Goal: Transaction & Acquisition: Purchase product/service

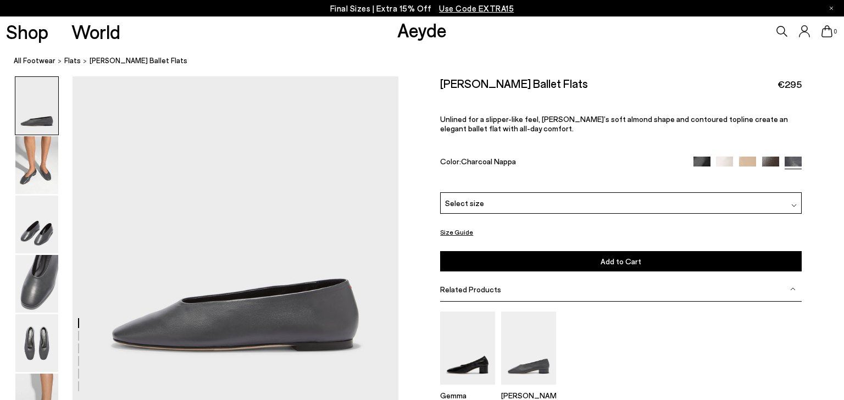
click at [791, 197] on div "Select size" at bounding box center [621, 202] width 362 height 21
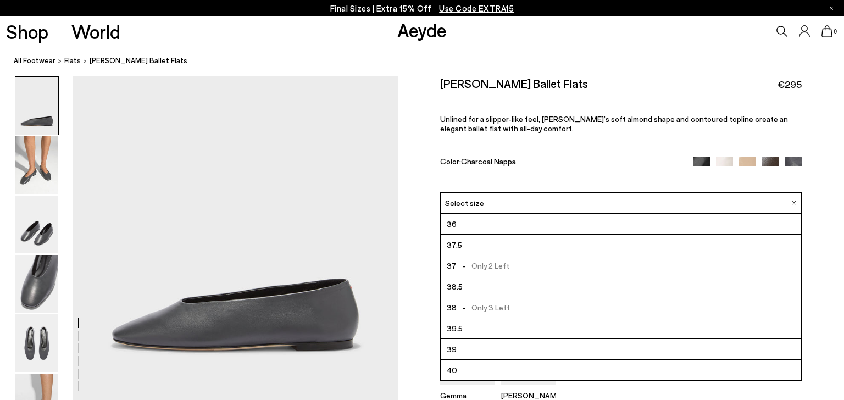
click at [449, 242] on span "37.5" at bounding box center [454, 245] width 15 height 14
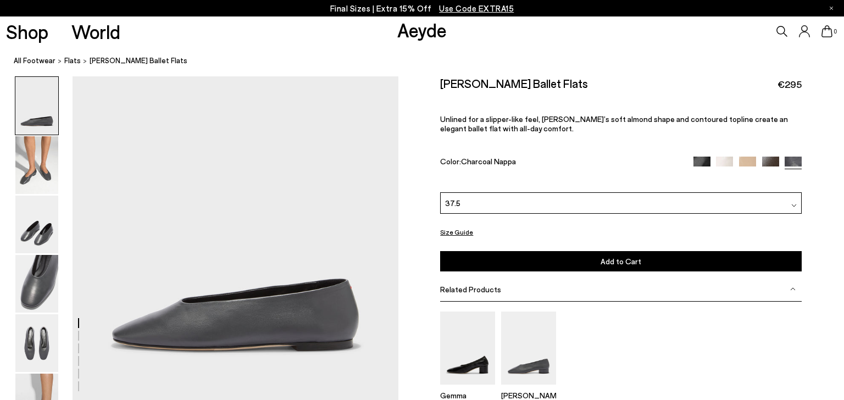
click at [794, 201] on div at bounding box center [793, 203] width 5 height 12
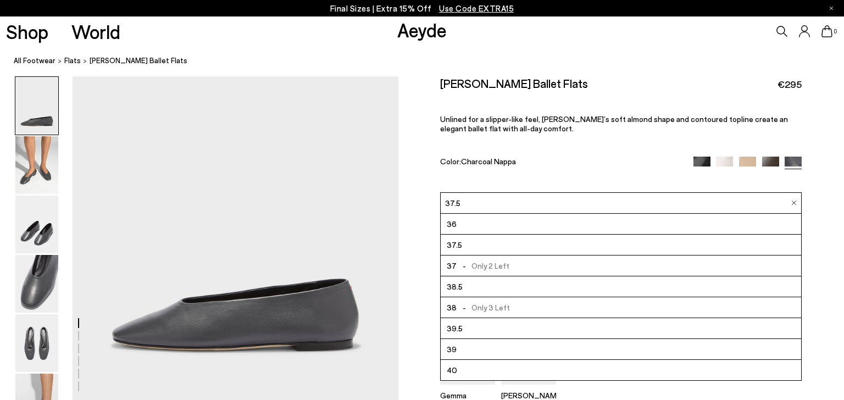
click at [461, 261] on span "-" at bounding box center [464, 265] width 15 height 9
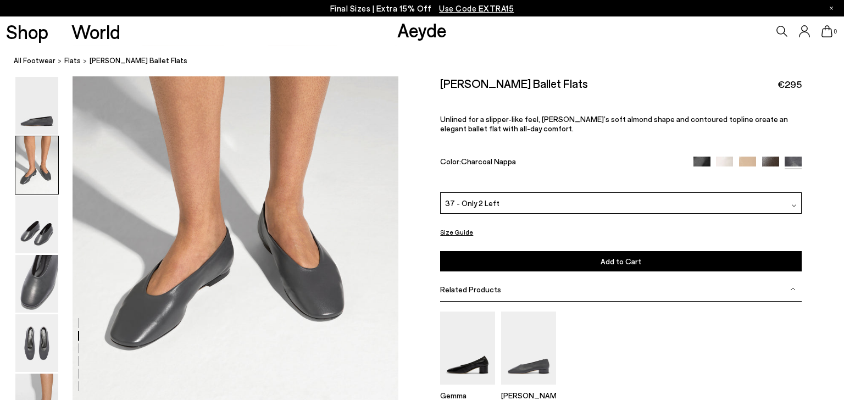
scroll to position [415, 0]
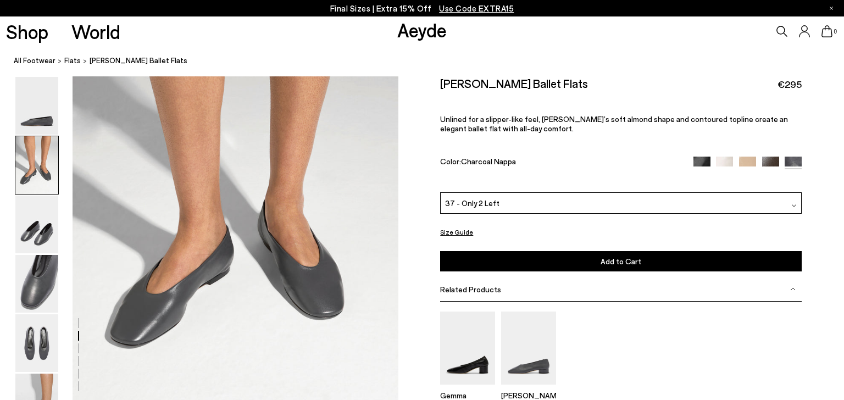
click at [40, 290] on img at bounding box center [36, 284] width 43 height 58
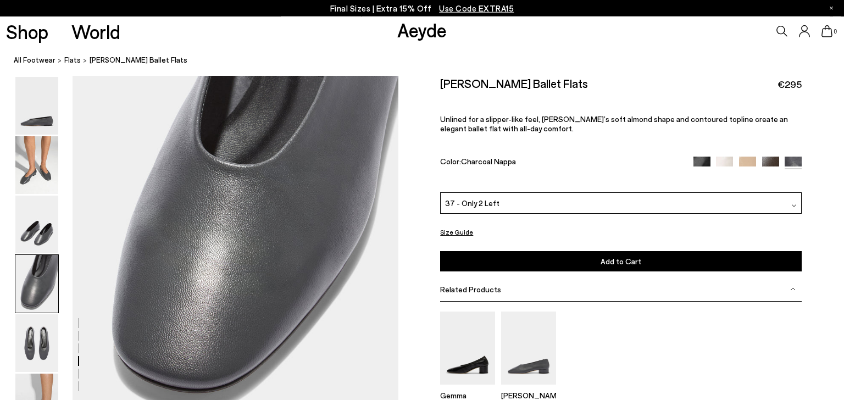
scroll to position [1317, 0]
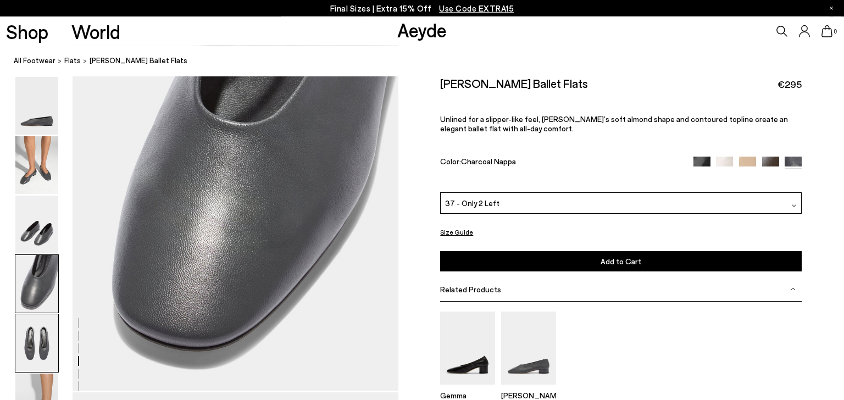
click at [45, 343] on img at bounding box center [36, 343] width 43 height 58
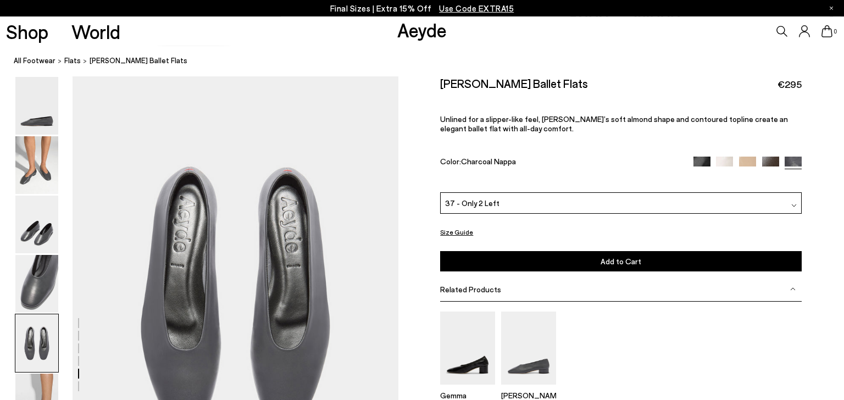
scroll to position [1634, 0]
click at [629, 262] on span "Add to Cart" at bounding box center [621, 261] width 41 height 9
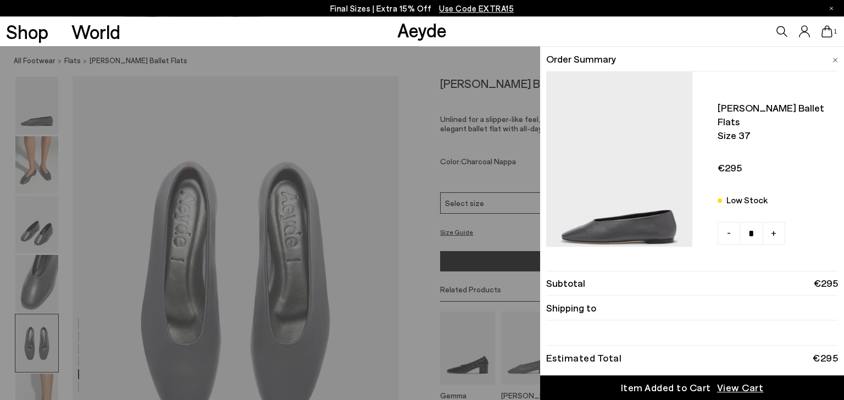
scroll to position [1693, 0]
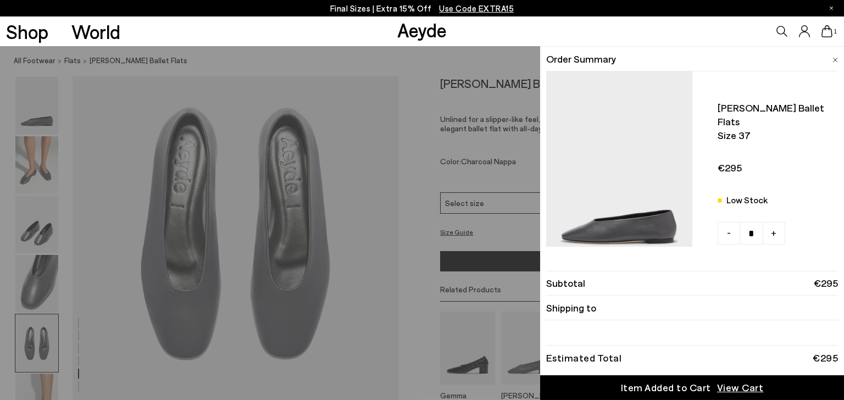
click at [745, 390] on span "View Cart" at bounding box center [740, 388] width 47 height 14
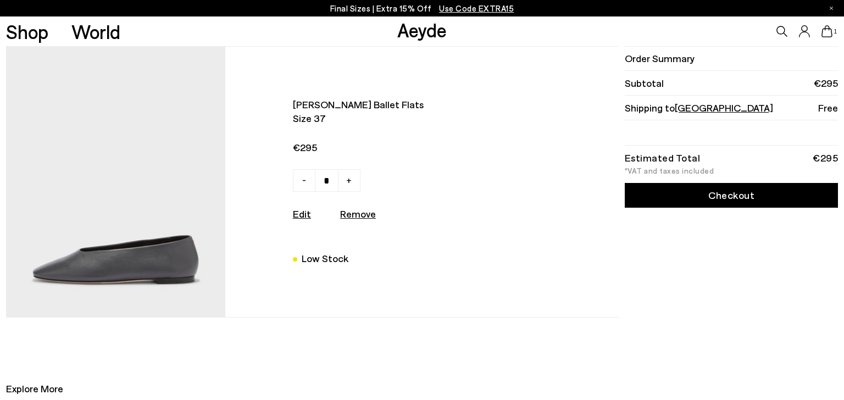
click at [719, 198] on link "Checkout" at bounding box center [732, 195] width 214 height 25
